Goal: Check status: Check status

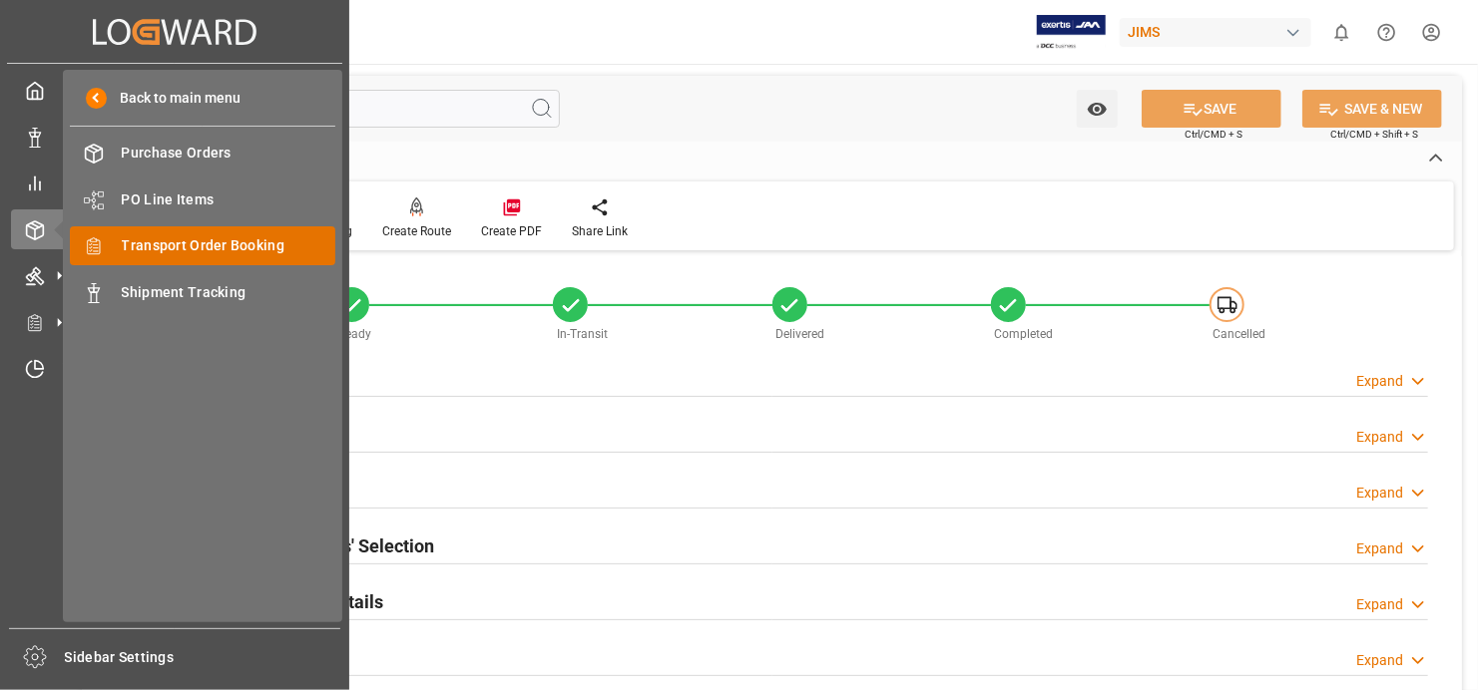
click at [272, 253] on span "Transport Order Booking" at bounding box center [229, 245] width 215 height 21
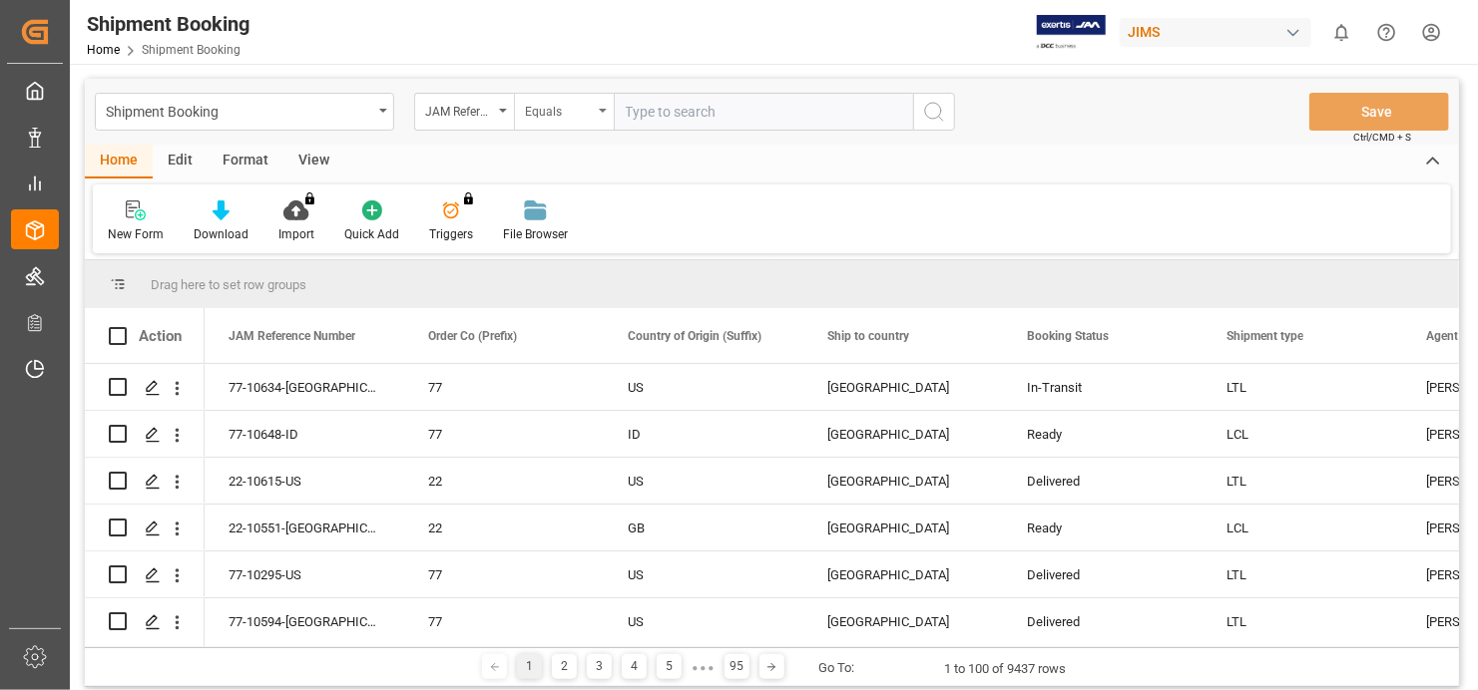
click at [611, 112] on div "Equals" at bounding box center [564, 112] width 100 height 38
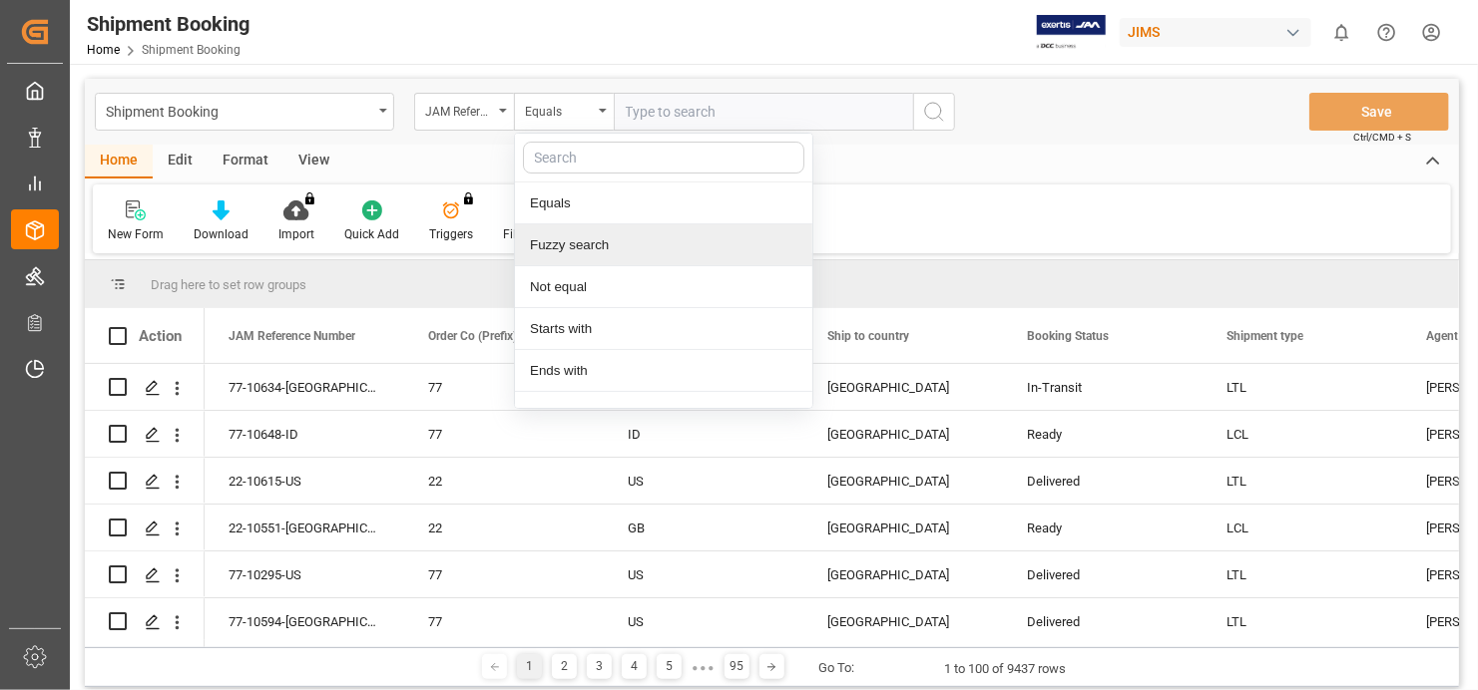
click at [590, 243] on div "Fuzzy search" at bounding box center [663, 246] width 297 height 42
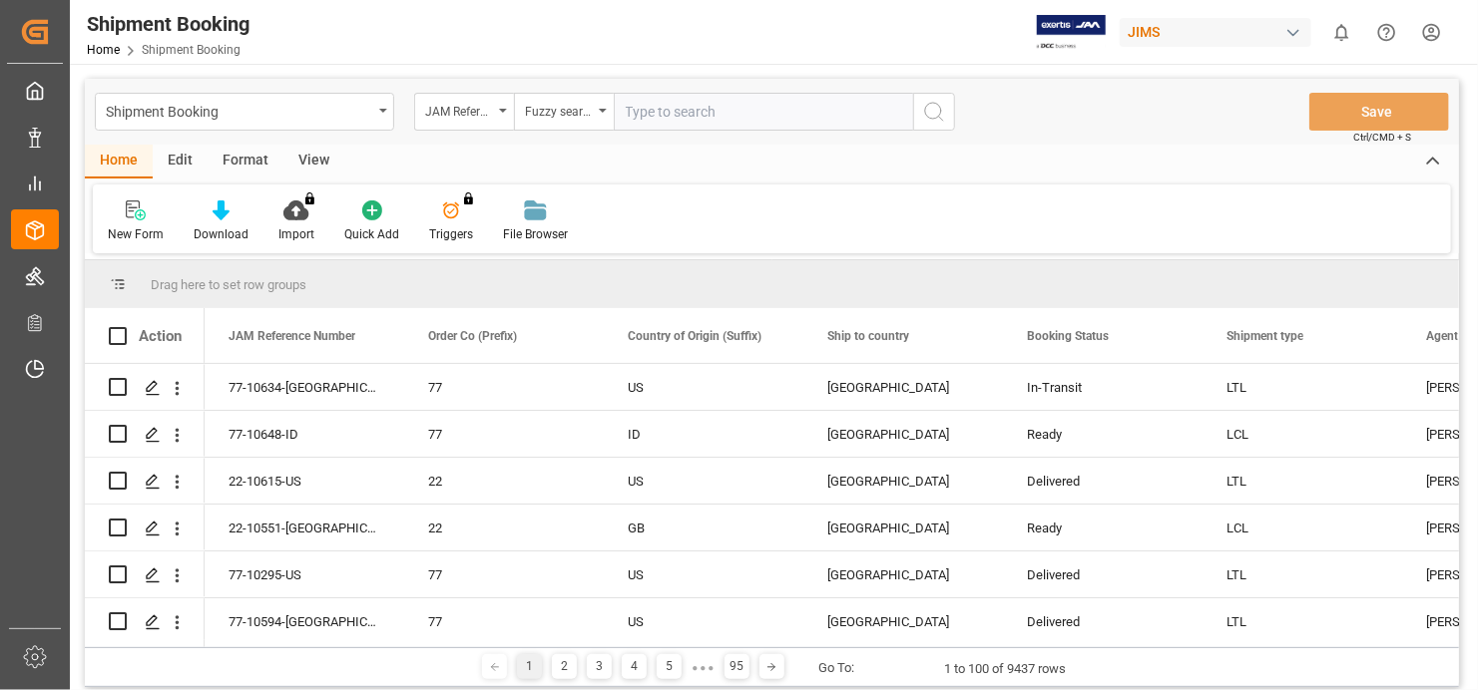
click at [699, 113] on input "text" at bounding box center [763, 112] width 299 height 38
click at [734, 109] on input "text" at bounding box center [763, 112] width 299 height 38
paste input "77-10502-[GEOGRAPHIC_DATA]"
type input "77-10502-[GEOGRAPHIC_DATA]"
click at [932, 111] on icon "search button" at bounding box center [934, 112] width 24 height 24
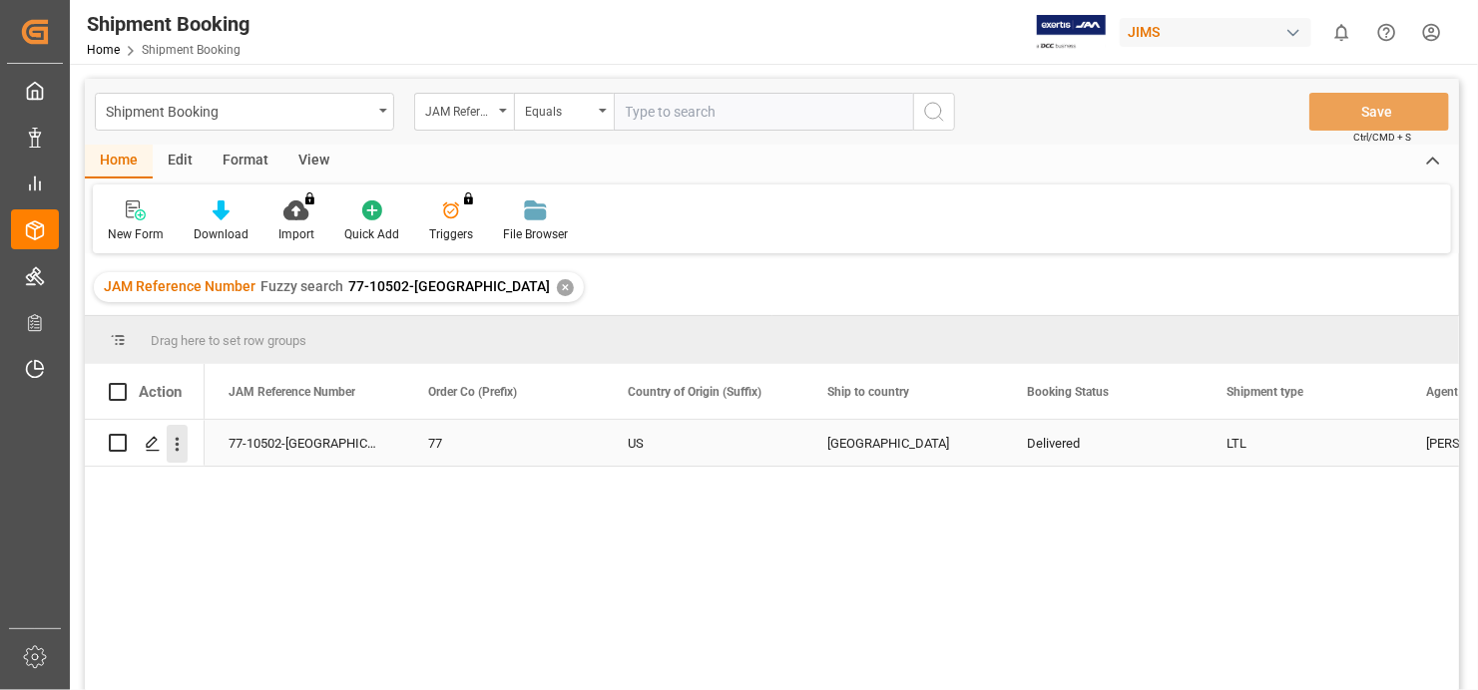
click at [180, 443] on icon "open menu" at bounding box center [177, 444] width 21 height 21
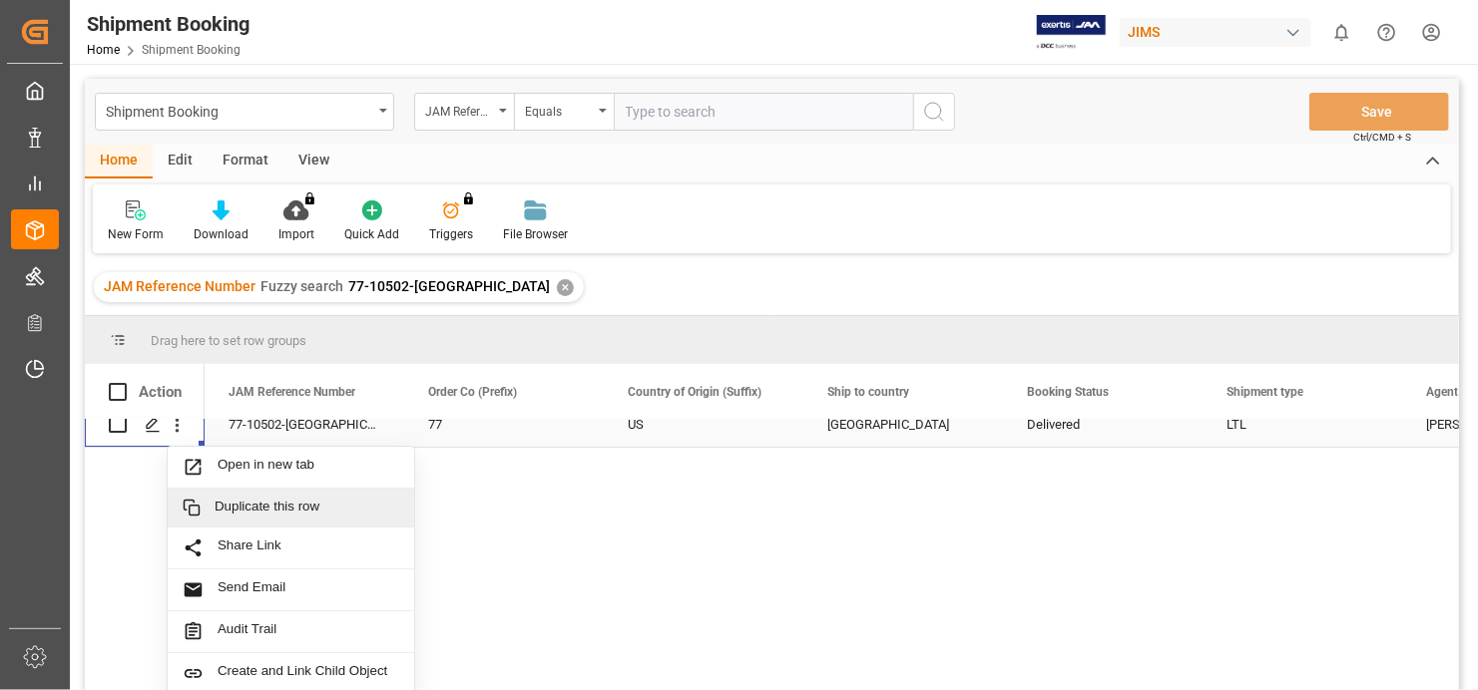
scroll to position [23, 0]
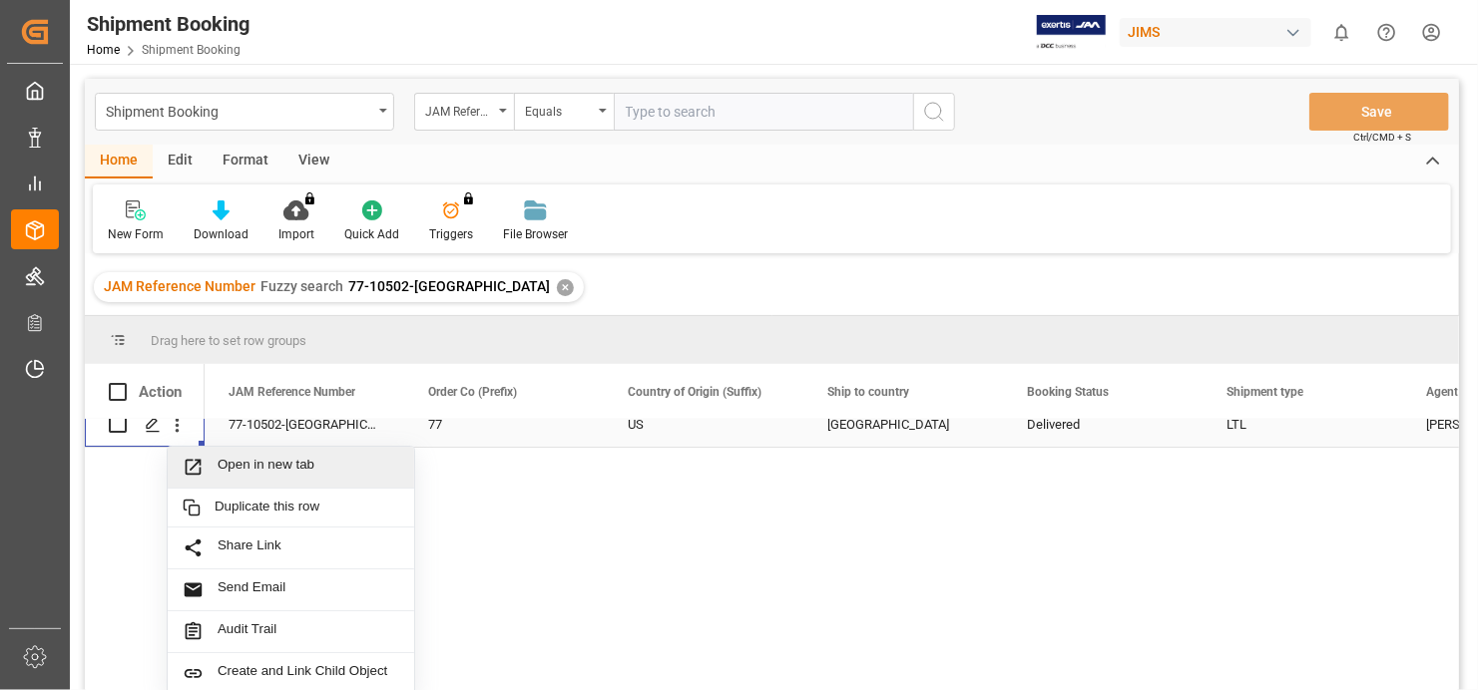
click at [262, 461] on span "Open in new tab" at bounding box center [309, 467] width 182 height 21
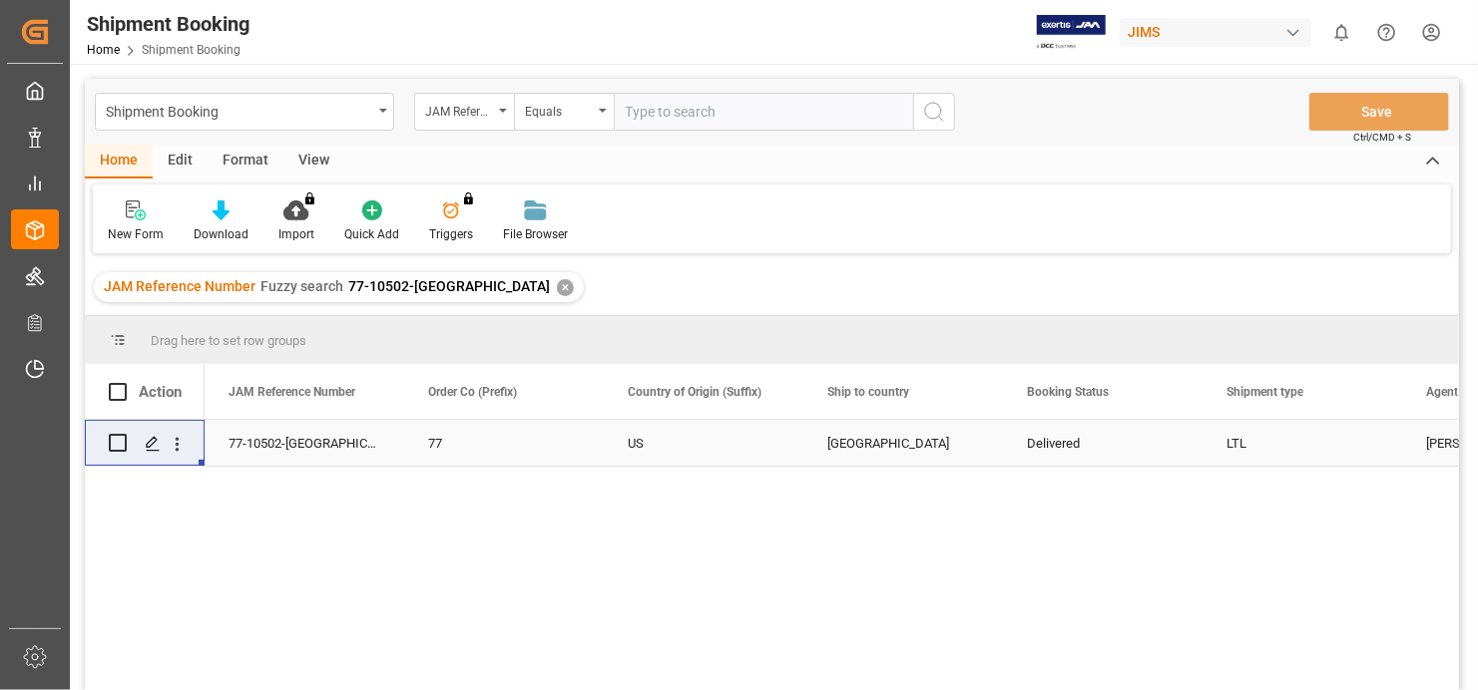
scroll to position [0, 0]
drag, startPoint x: 301, startPoint y: 447, endPoint x: 213, endPoint y: 446, distance: 88.8
click at [213, 446] on div "77-10502-[GEOGRAPHIC_DATA]" at bounding box center [305, 443] width 200 height 46
drag, startPoint x: 310, startPoint y: 437, endPoint x: 223, endPoint y: 459, distance: 90.5
click at [223, 459] on div "77-10502-[GEOGRAPHIC_DATA]" at bounding box center [305, 443] width 200 height 46
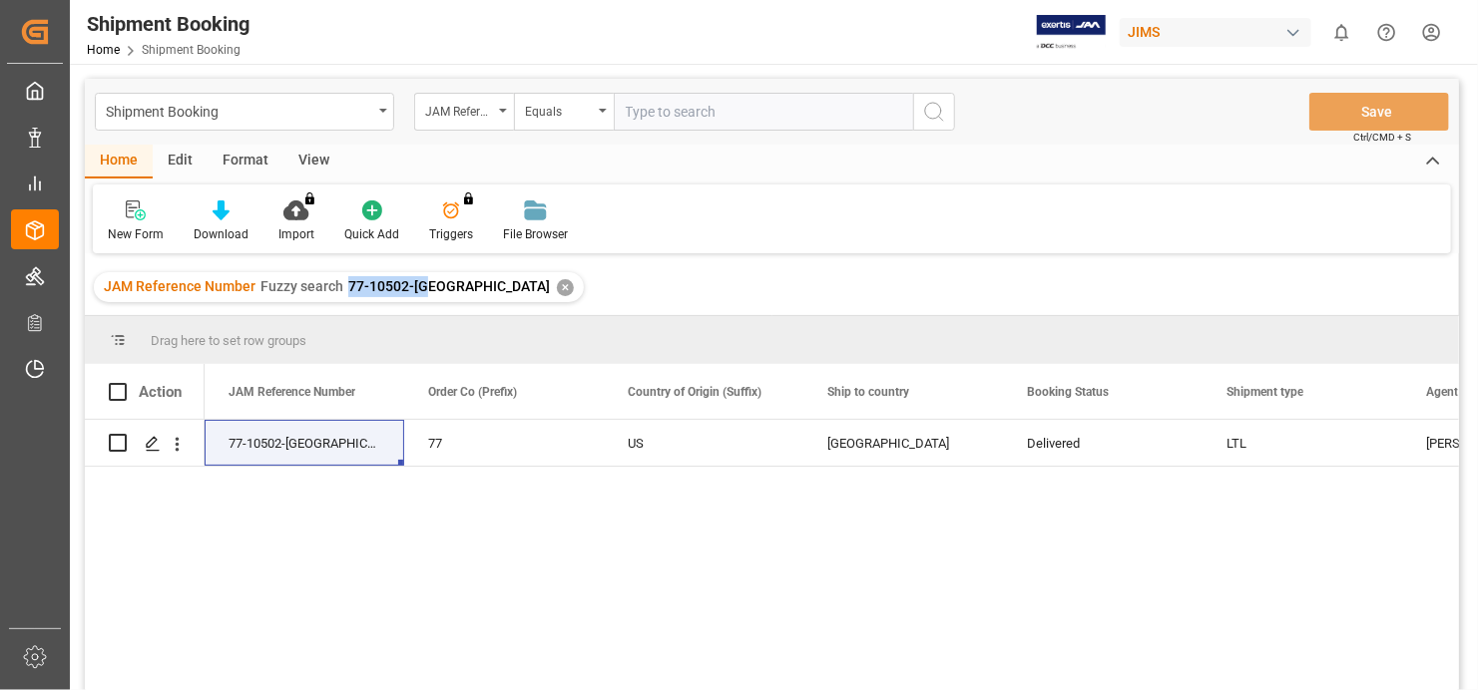
drag, startPoint x: 425, startPoint y: 285, endPoint x: 343, endPoint y: 296, distance: 82.6
click at [343, 296] on div "JAM Reference Number Fuzzy search 77-10502-US" at bounding box center [327, 286] width 446 height 21
copy span "77-10502-[GEOGRAPHIC_DATA]"
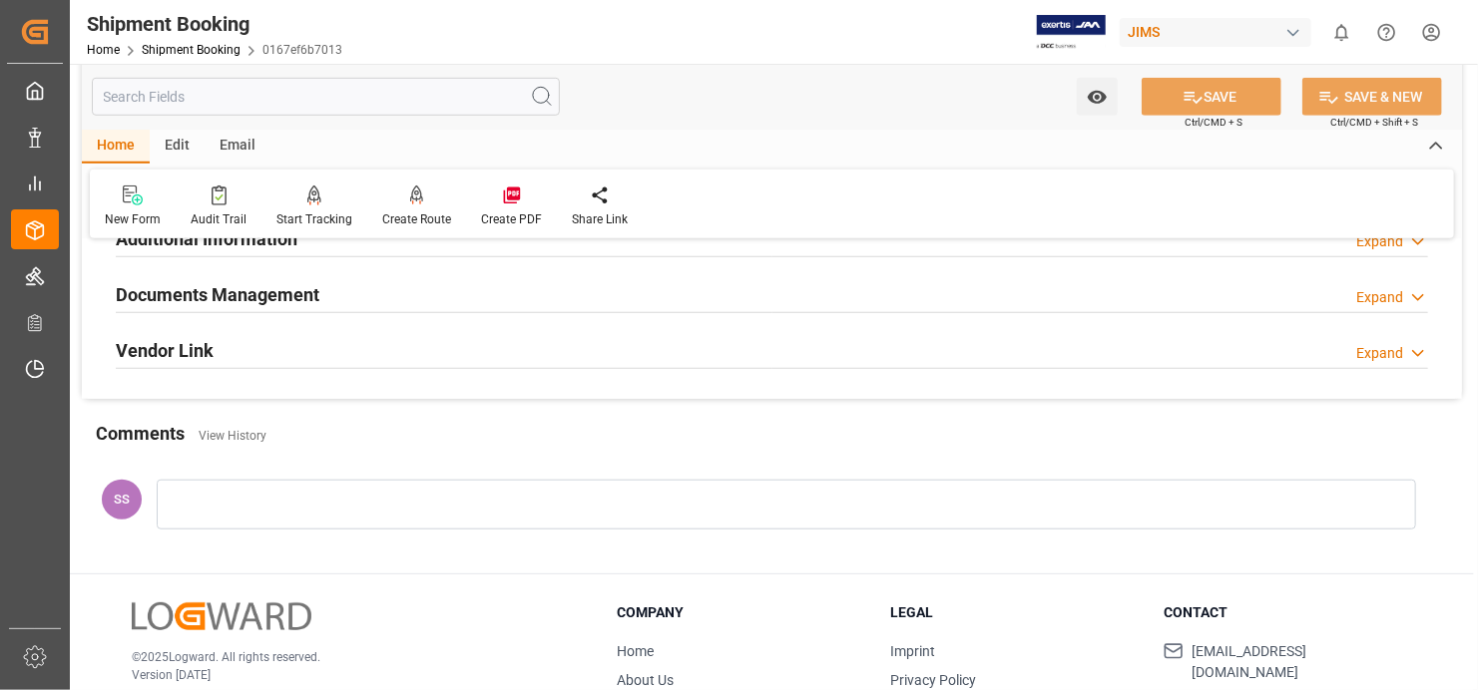
scroll to position [599, 0]
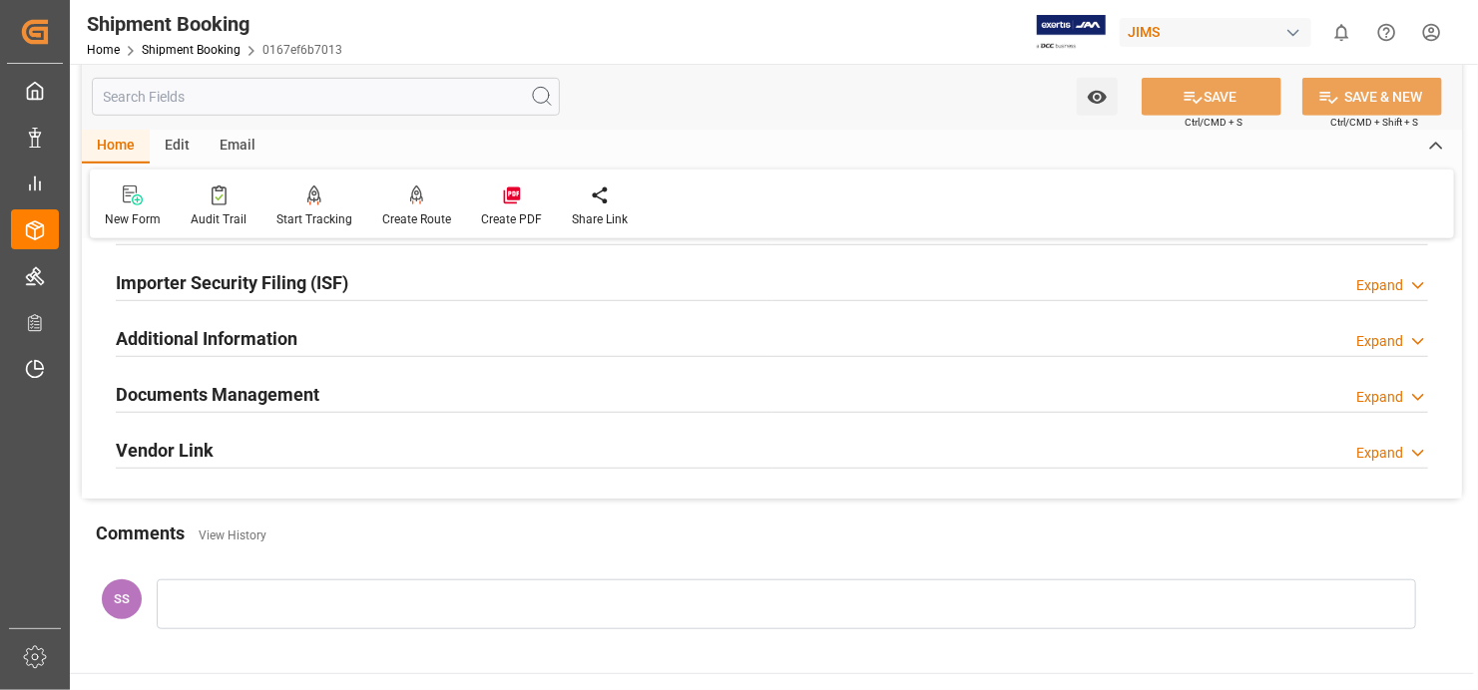
click at [232, 388] on h2 "Documents Management" at bounding box center [218, 394] width 204 height 27
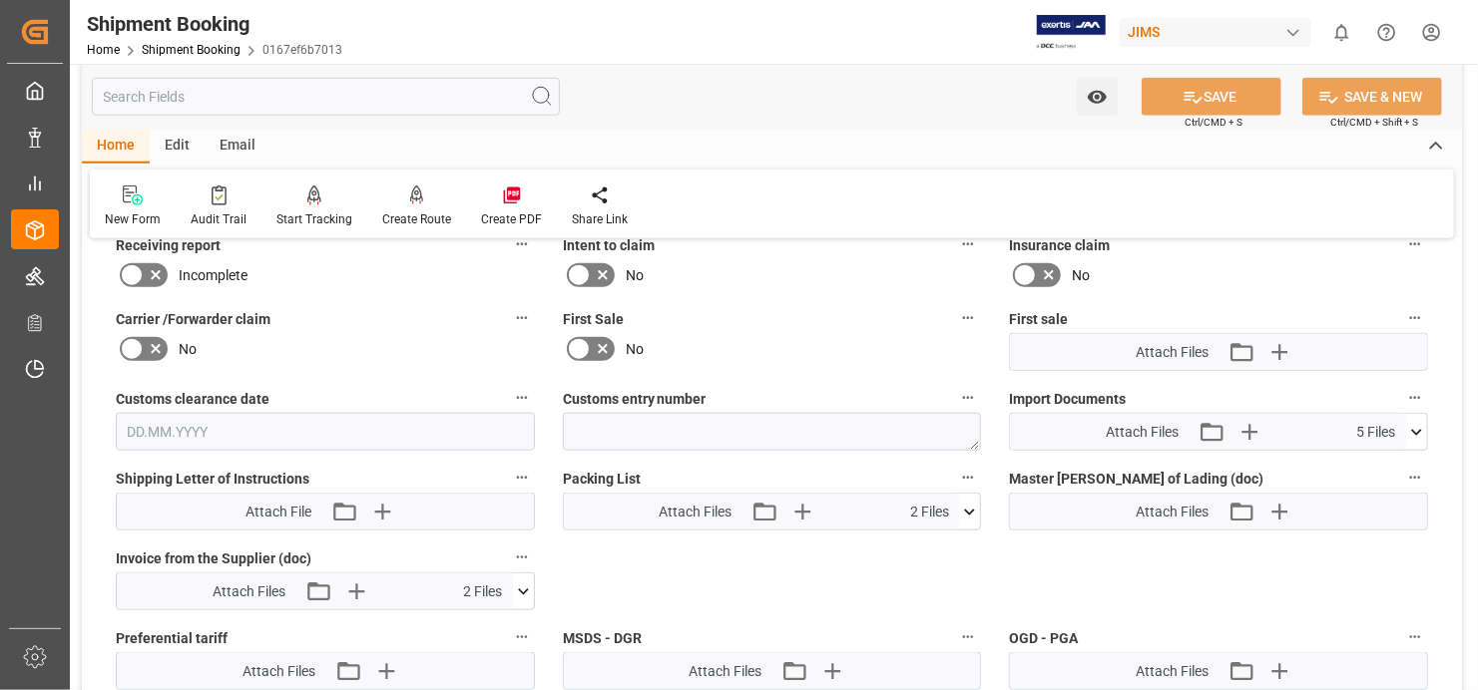
scroll to position [998, 0]
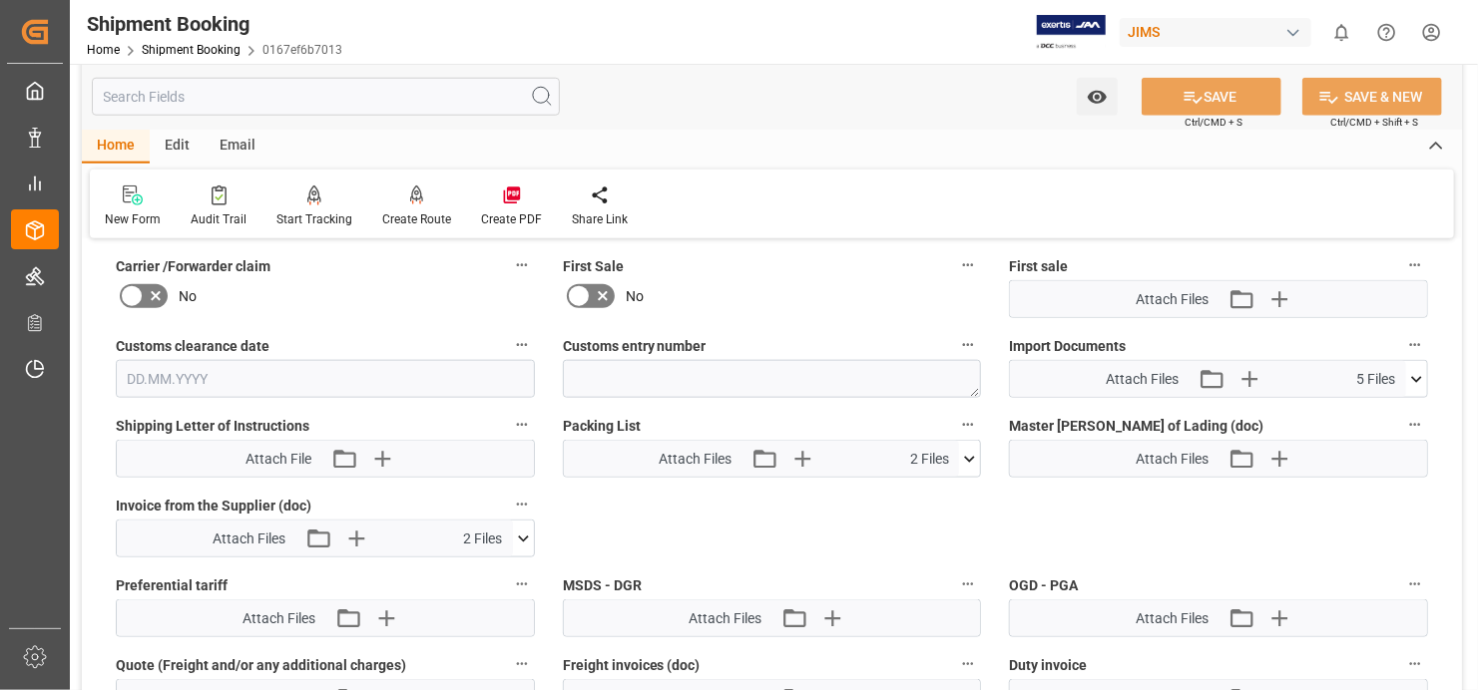
click at [1420, 369] on icon at bounding box center [1416, 379] width 21 height 21
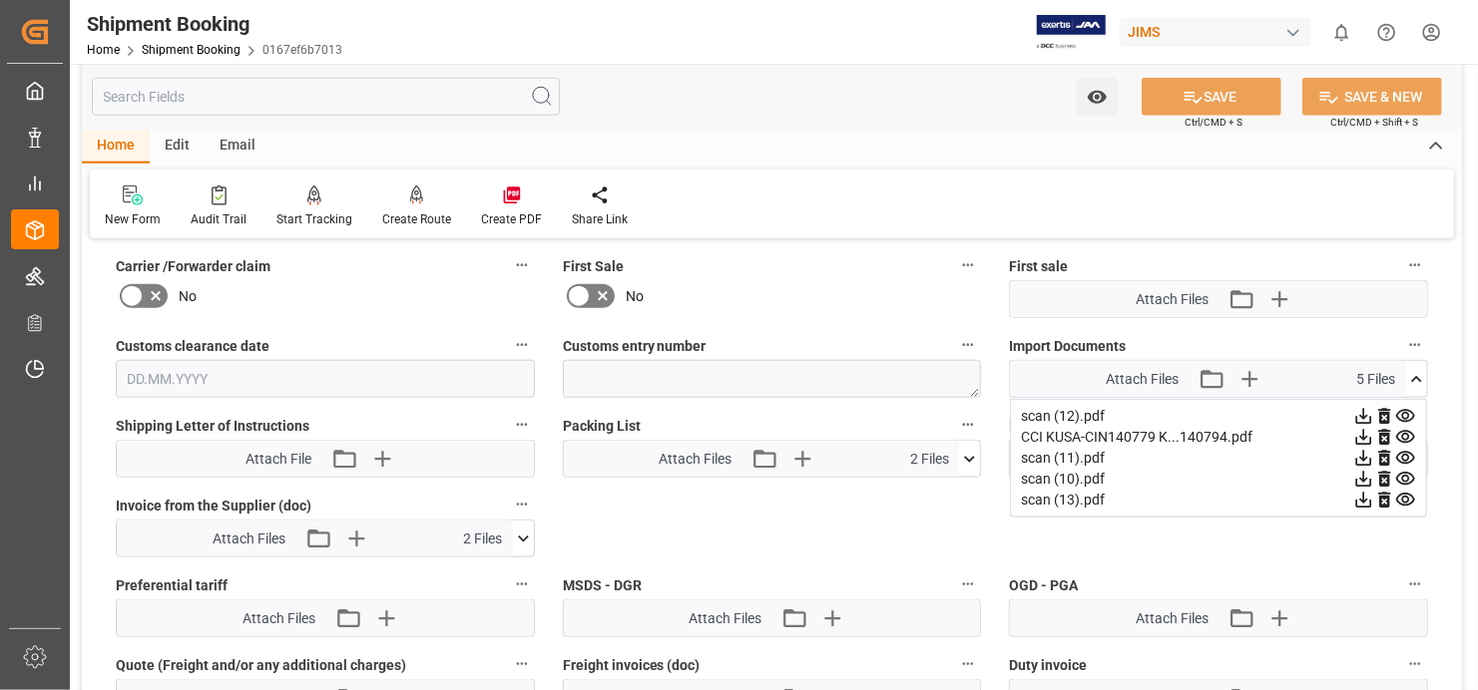
click at [1374, 490] on icon at bounding box center [1363, 500] width 21 height 21
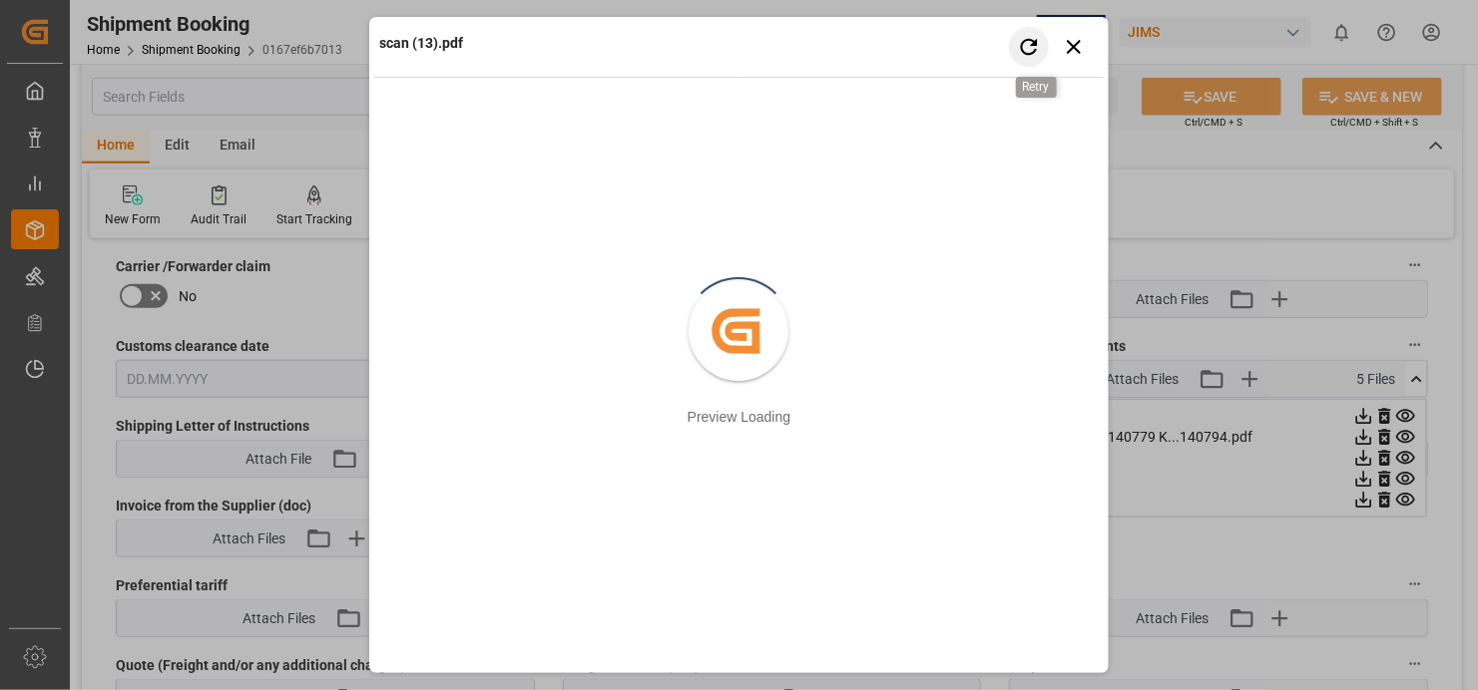
click at [1021, 47] on icon "button" at bounding box center [1028, 46] width 25 height 25
click at [1021, 53] on icon "button" at bounding box center [1028, 46] width 25 height 25
click at [1020, 54] on icon "button" at bounding box center [1028, 46] width 25 height 25
drag, startPoint x: 919, startPoint y: 50, endPoint x: 798, endPoint y: 22, distance: 123.9
click at [781, 10] on div "scan (13).pdf Retry Close preview Created by potrace 1.15, written by [PERSON_N…" at bounding box center [739, 345] width 1478 height 690
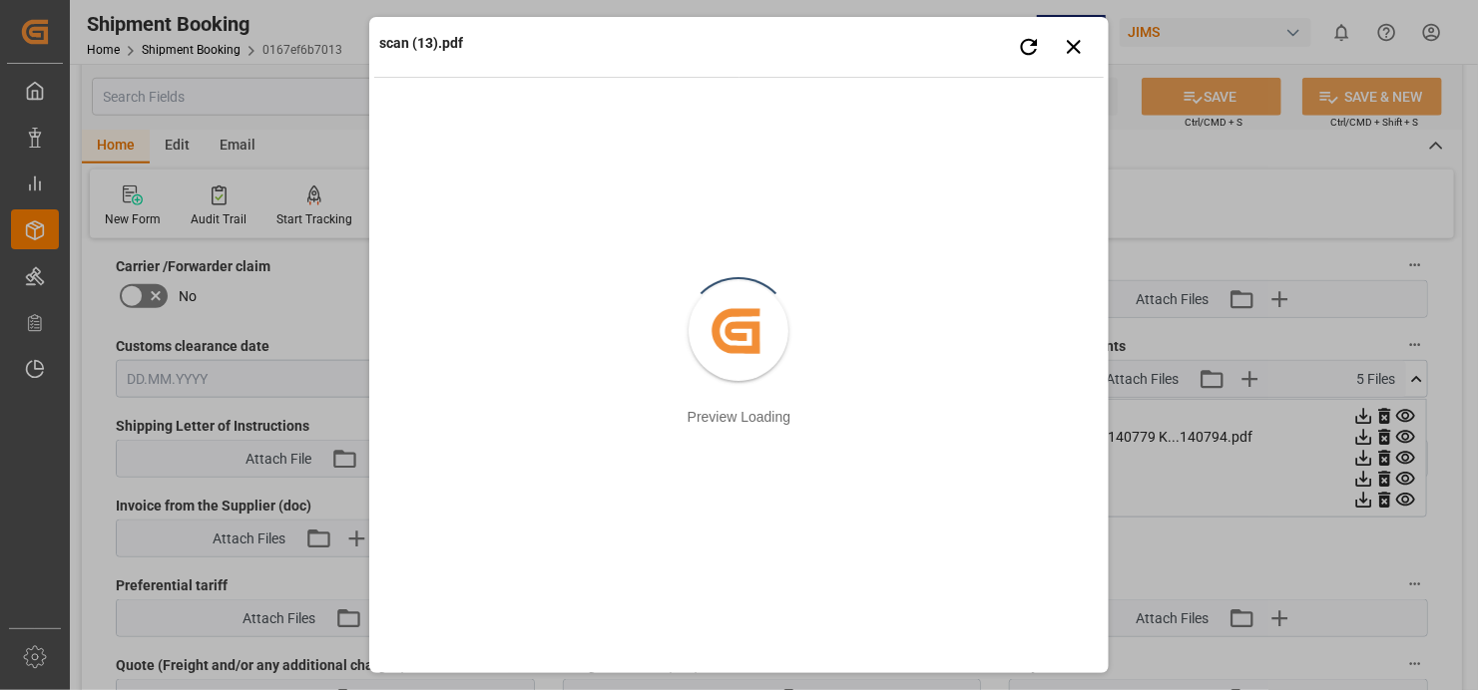
click at [806, 55] on div "scan (13).pdf Retry Close preview" at bounding box center [738, 49] width 729 height 55
click at [1076, 52] on icon "button" at bounding box center [1073, 46] width 25 height 25
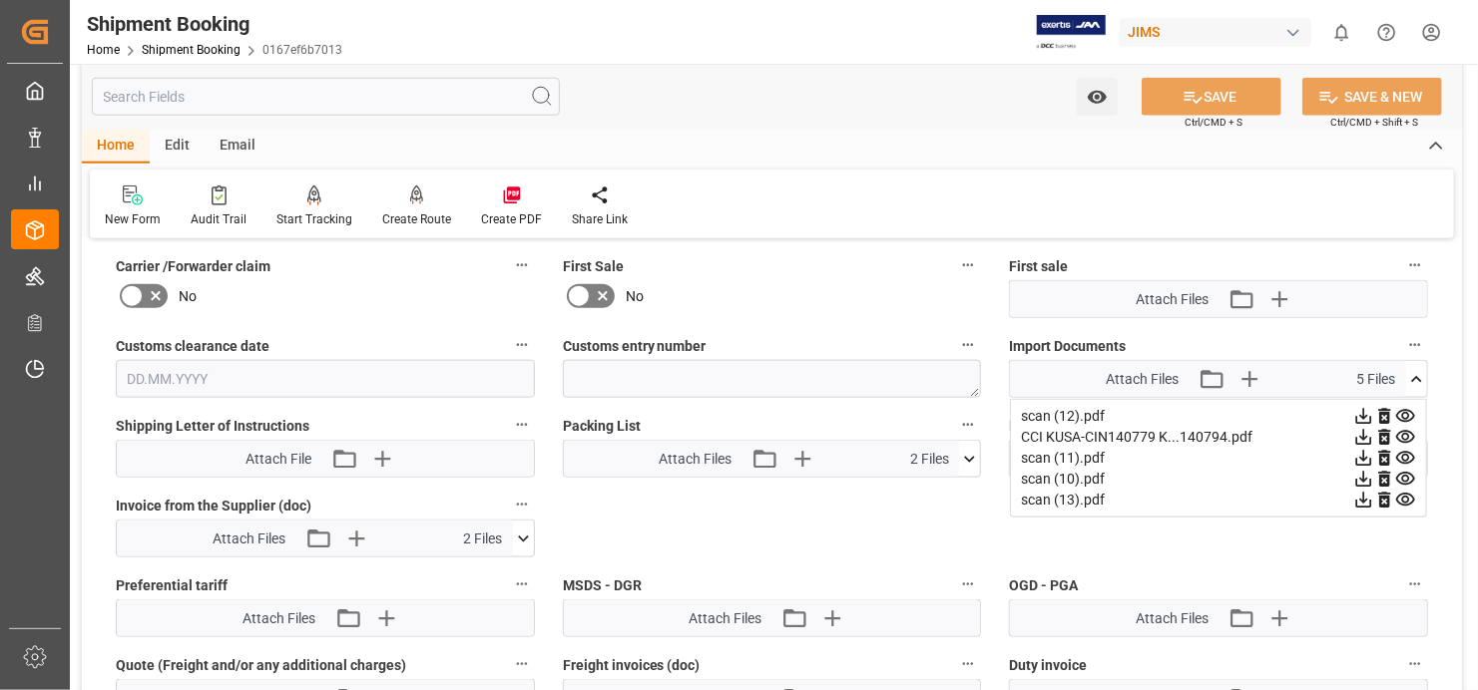
click at [1372, 472] on icon at bounding box center [1364, 480] width 16 height 16
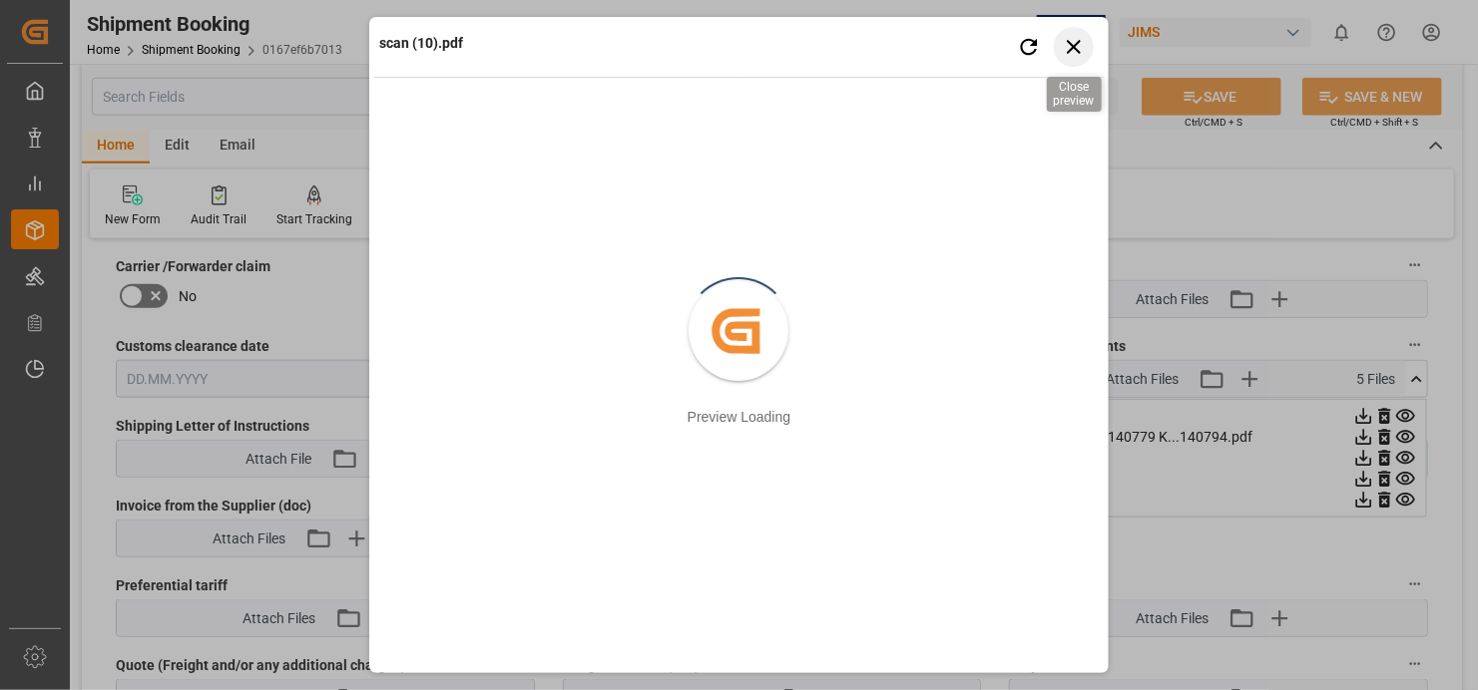
click at [1071, 45] on icon "button" at bounding box center [1074, 47] width 14 height 14
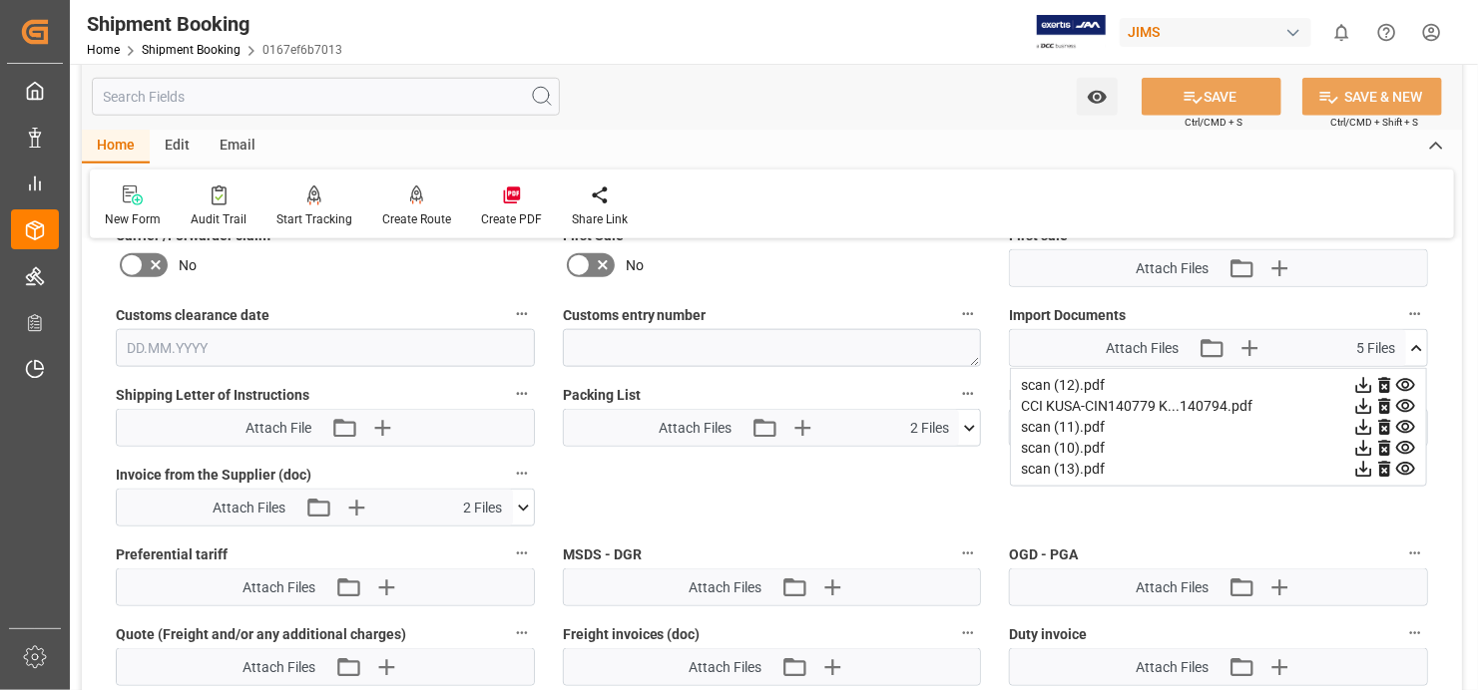
scroll to position [1098, 0]
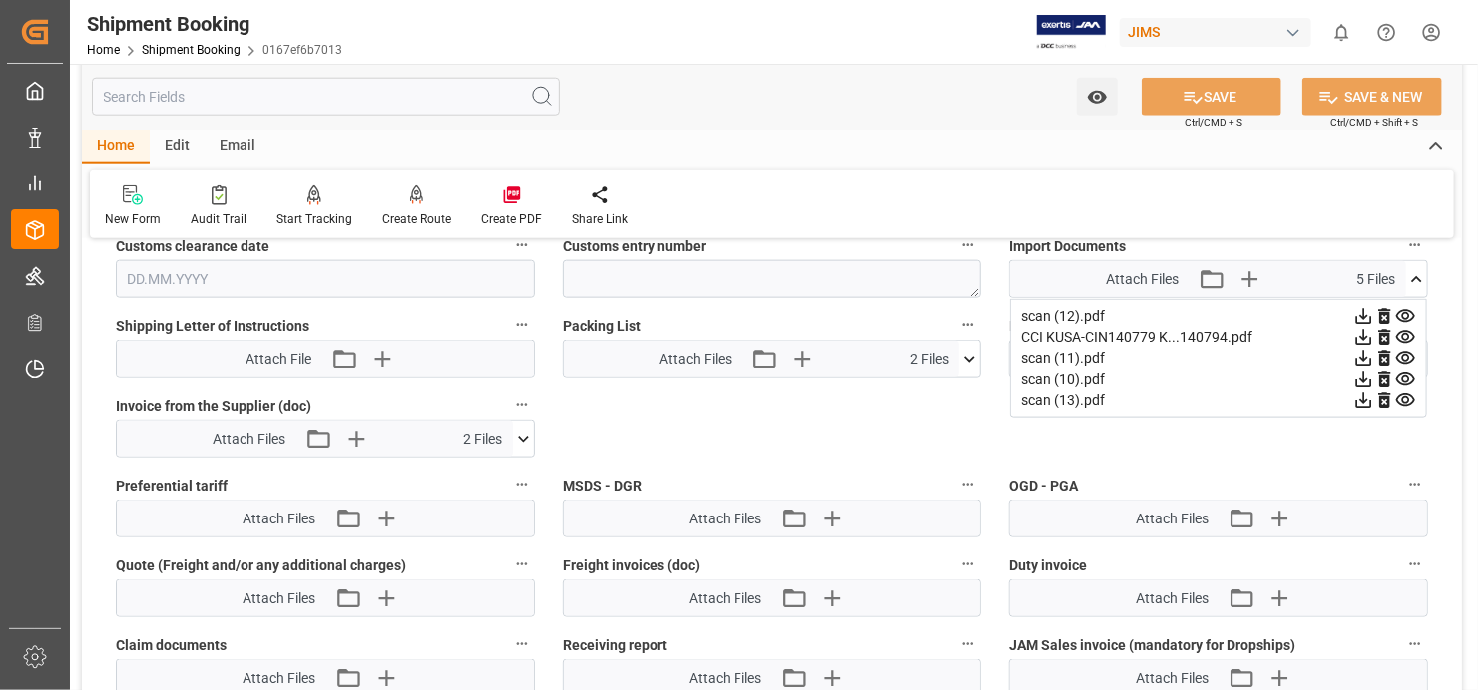
click at [1372, 309] on icon at bounding box center [1364, 317] width 16 height 16
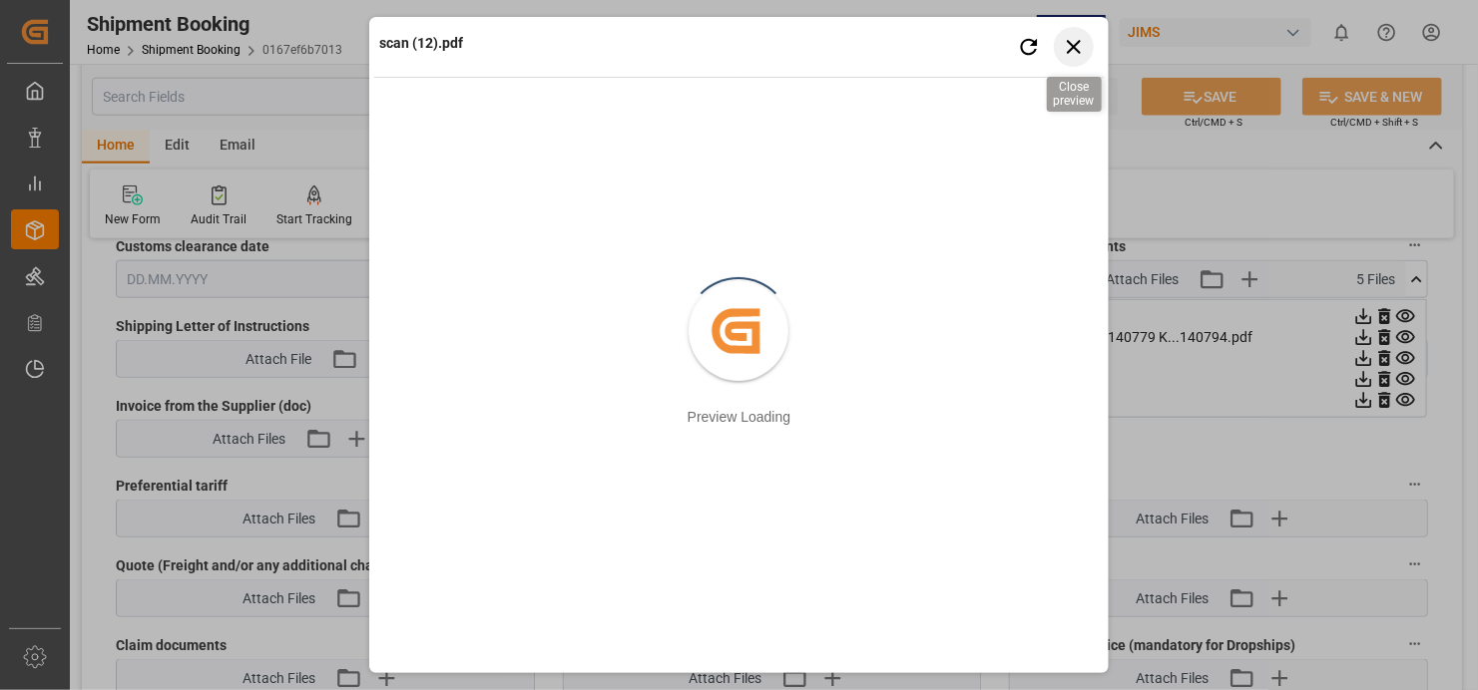
click at [1082, 39] on icon "button" at bounding box center [1073, 46] width 25 height 25
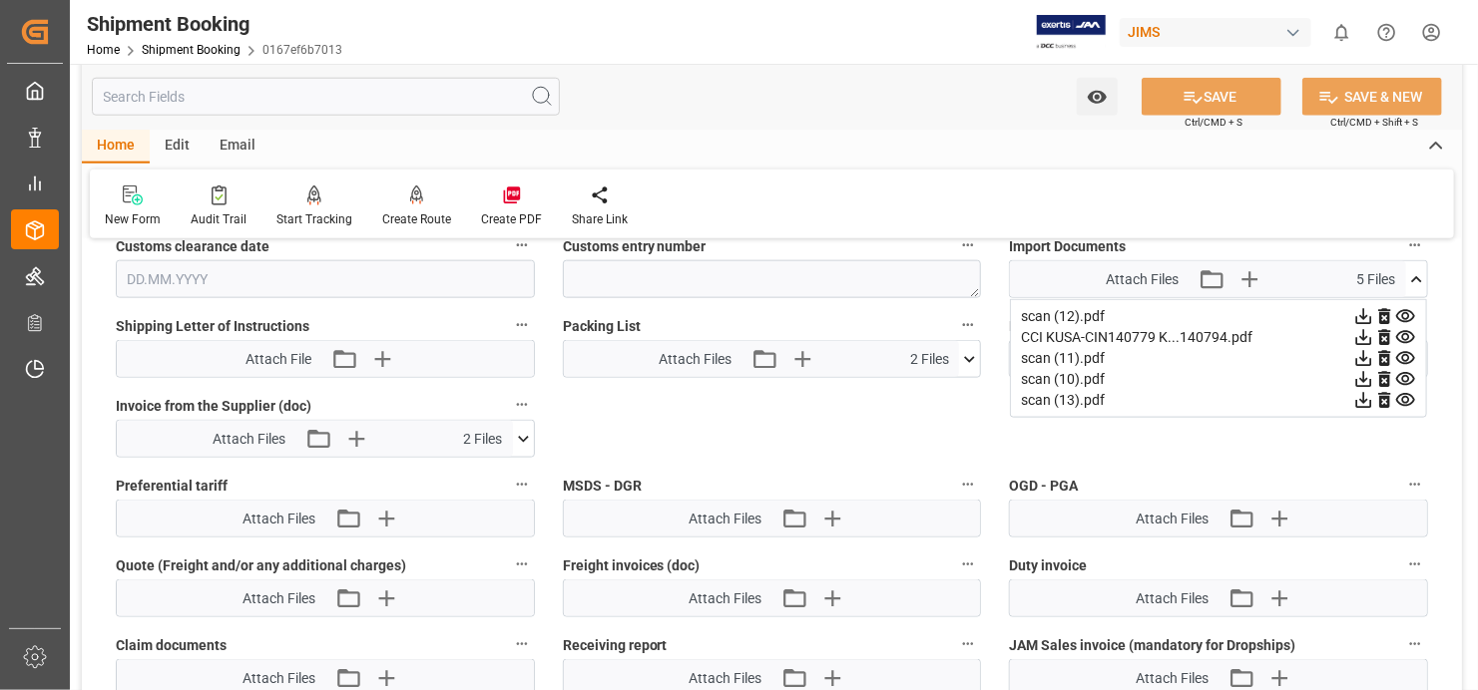
click at [1372, 372] on icon at bounding box center [1364, 380] width 16 height 16
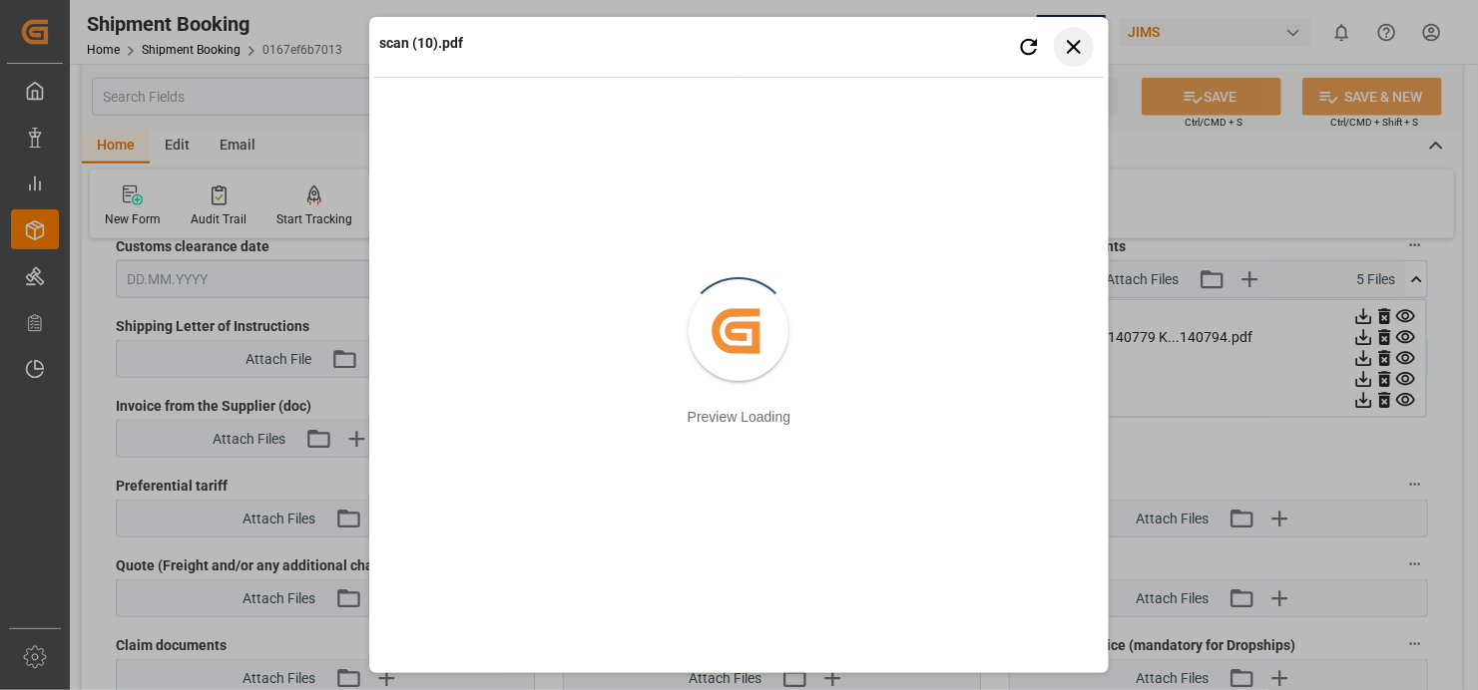
click at [1080, 40] on icon "button" at bounding box center [1073, 46] width 25 height 25
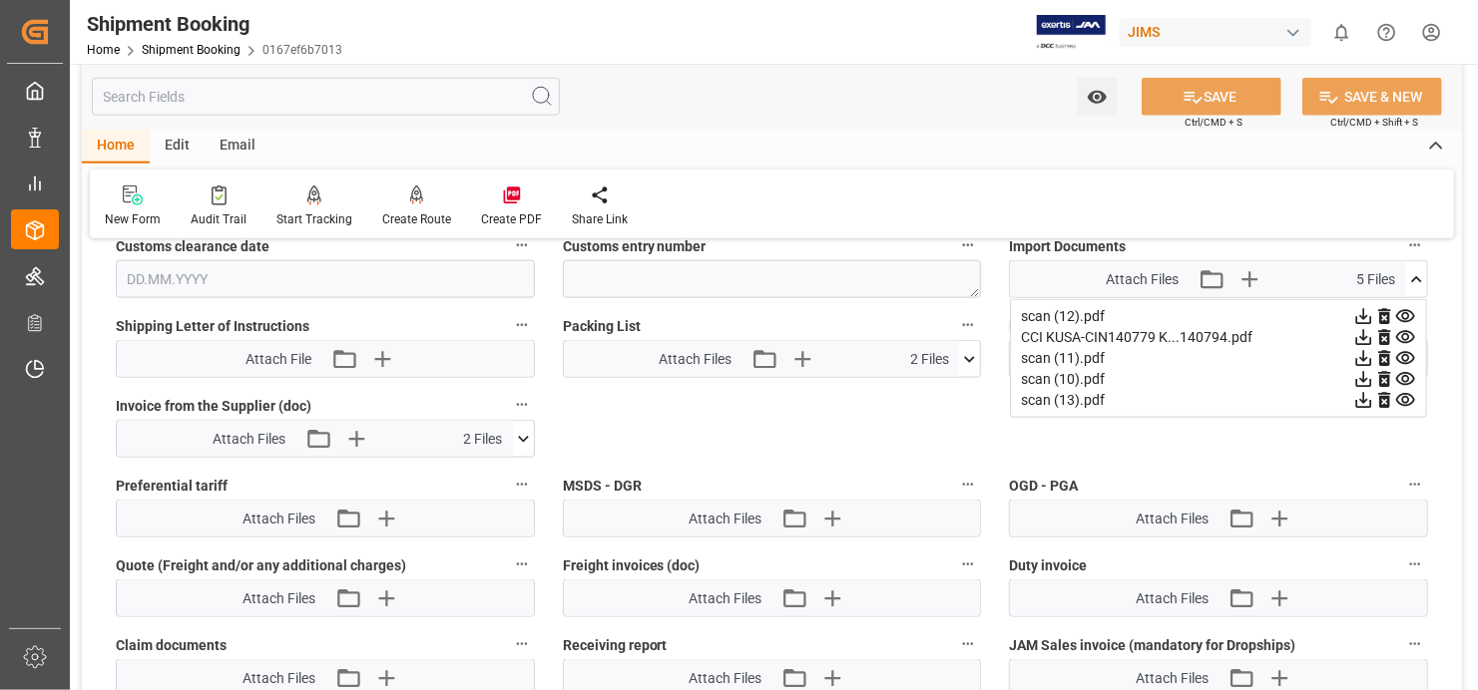
click at [1372, 393] on icon at bounding box center [1364, 401] width 16 height 16
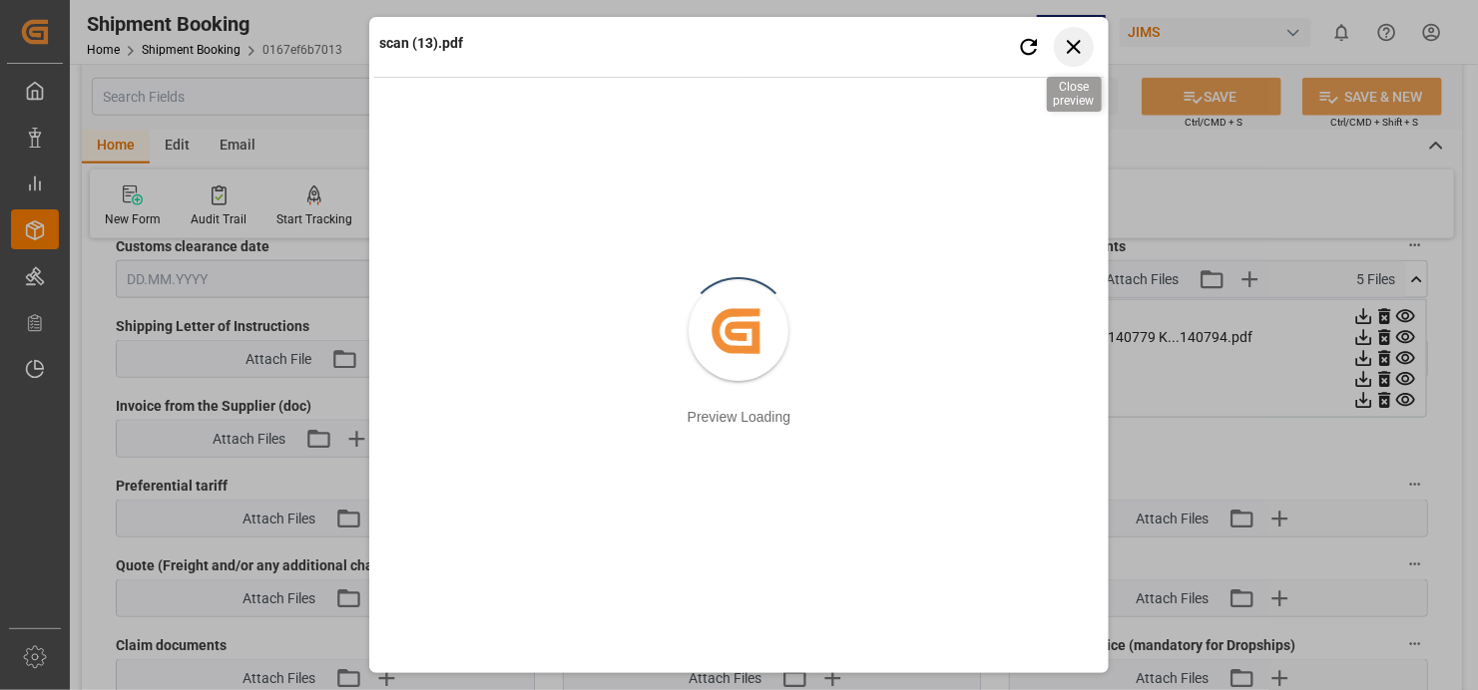
click at [1077, 43] on icon "button" at bounding box center [1074, 47] width 14 height 14
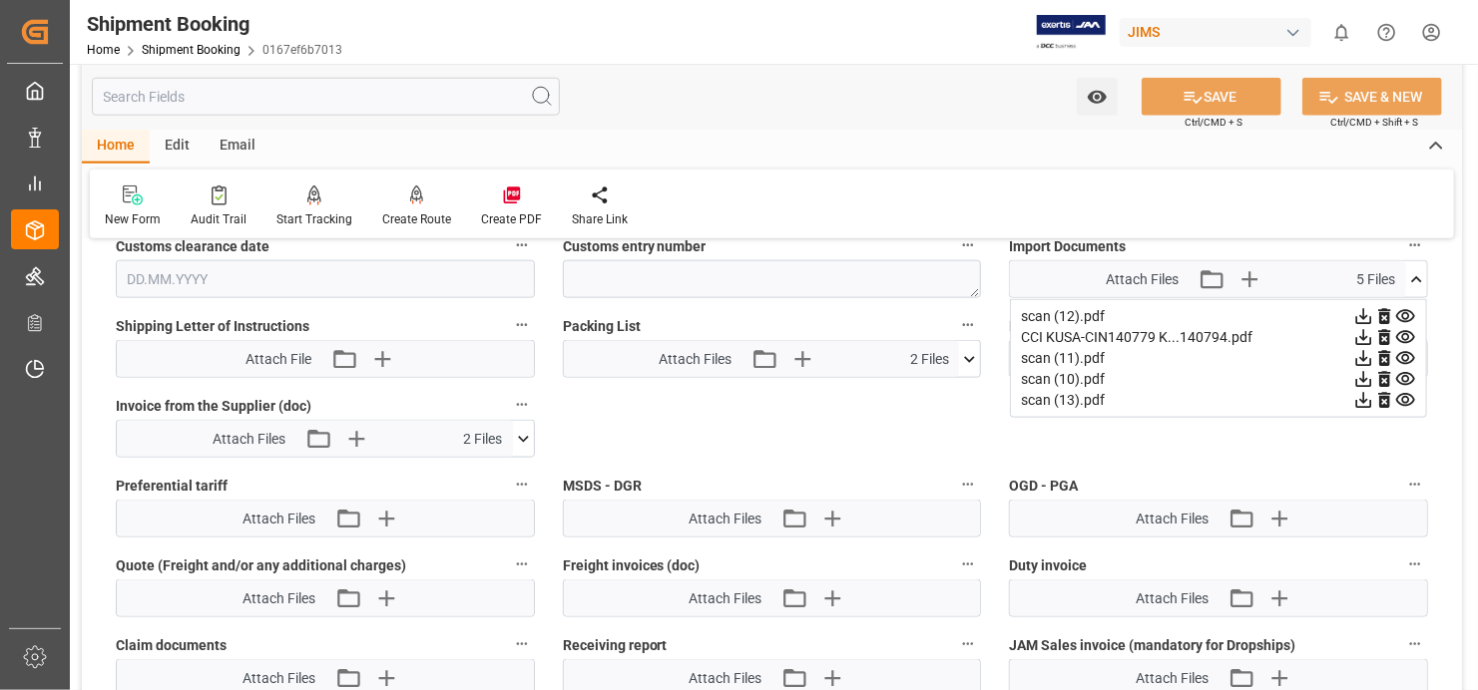
click at [1374, 329] on icon at bounding box center [1363, 337] width 21 height 21
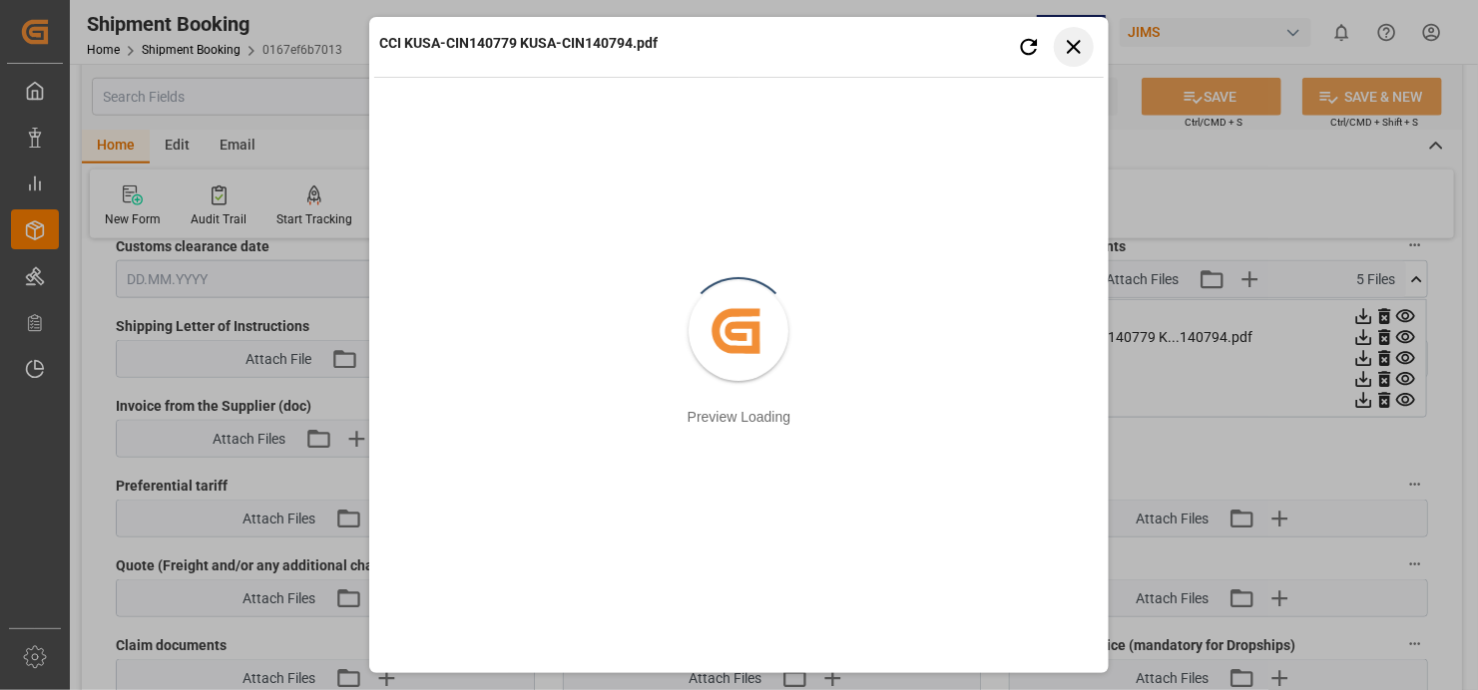
click at [1072, 44] on icon "button" at bounding box center [1073, 46] width 25 height 25
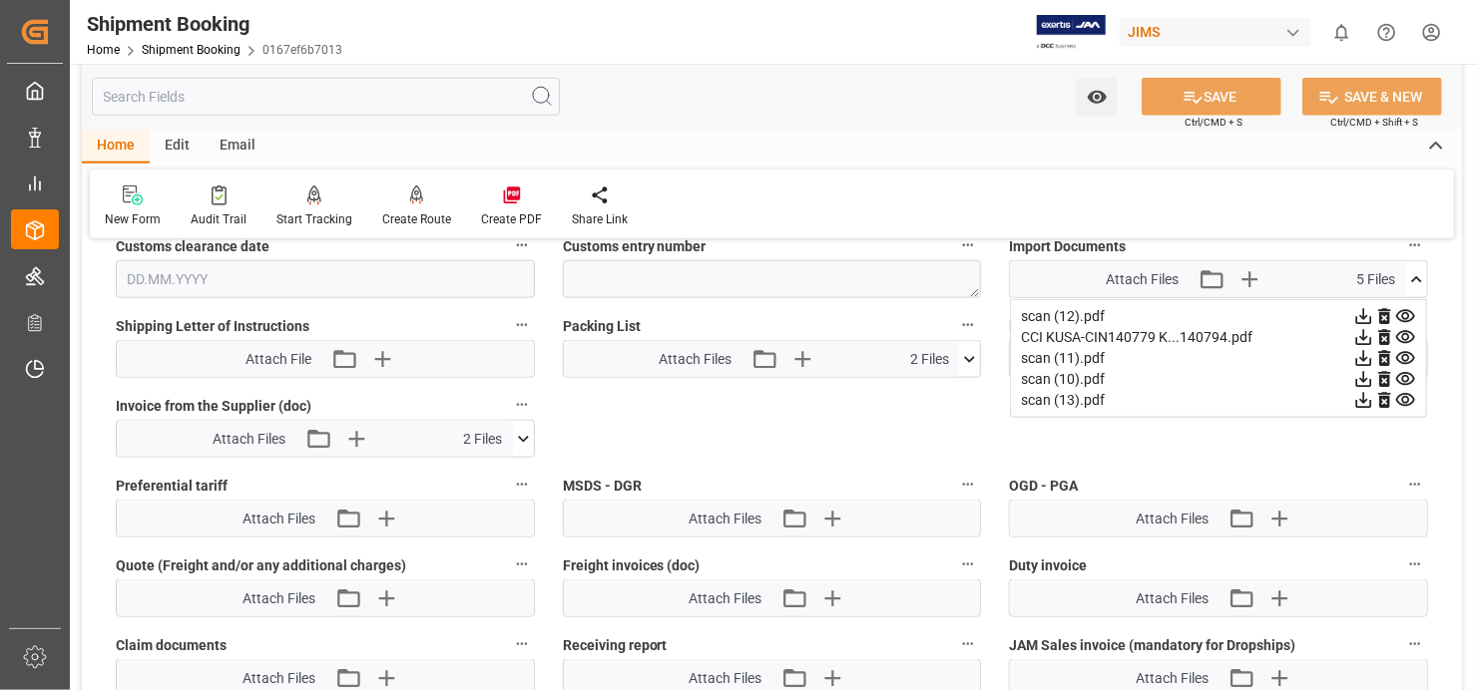
click at [1374, 306] on icon at bounding box center [1363, 316] width 21 height 21
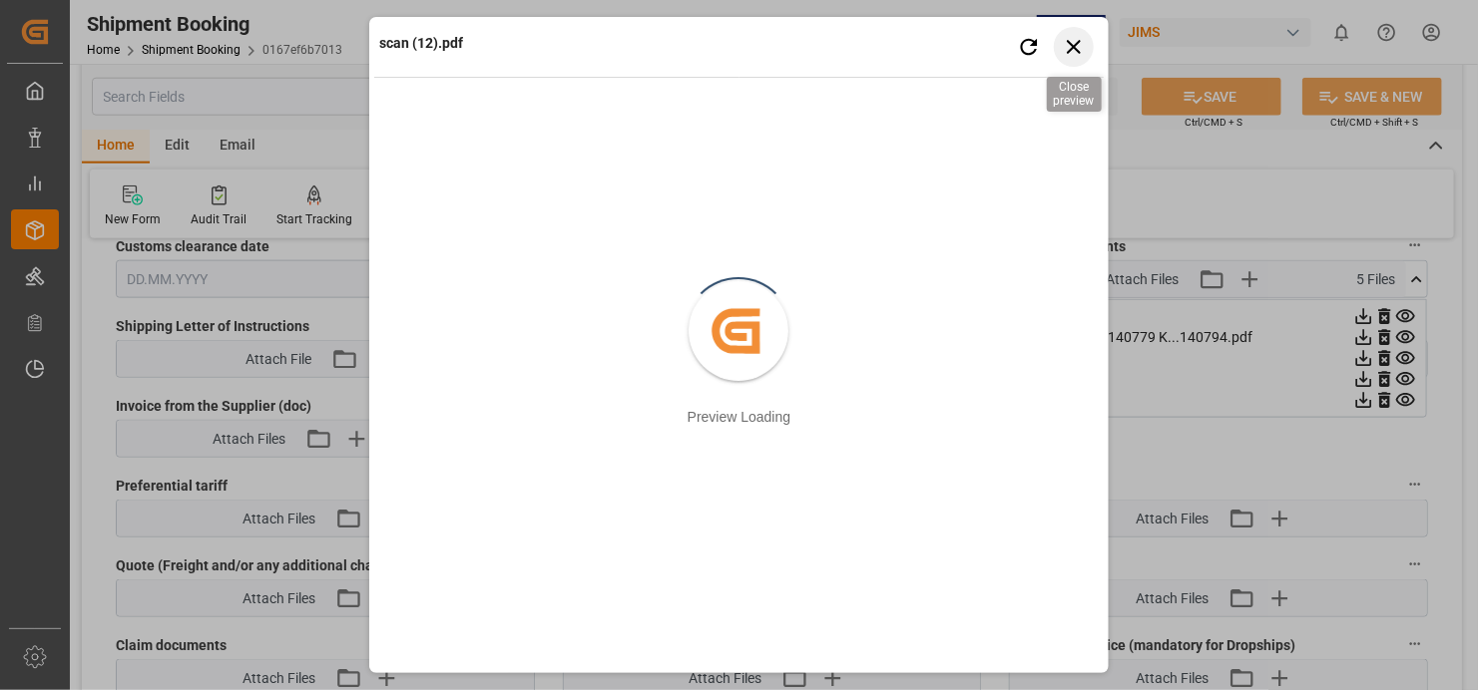
click at [1073, 45] on icon "button" at bounding box center [1074, 47] width 14 height 14
